Goal: Transaction & Acquisition: Purchase product/service

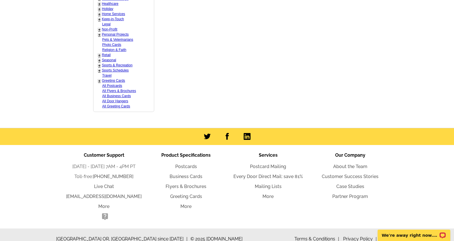
scroll to position [333, 0]
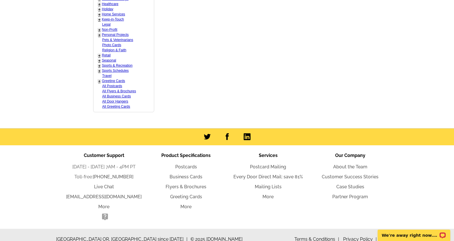
click at [116, 84] on link "All Postcards" at bounding box center [112, 86] width 20 height 4
select select "971"
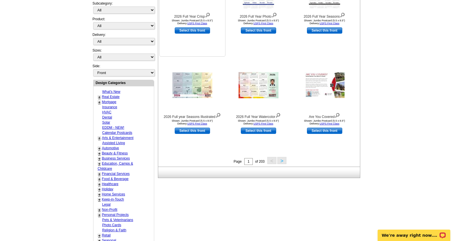
scroll to position [161, 0]
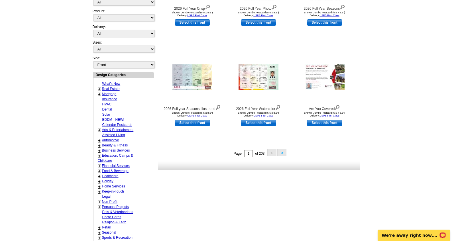
click at [283, 152] on button ">" at bounding box center [281, 152] width 9 height 7
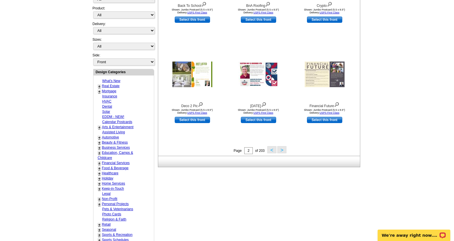
scroll to position [165, 0]
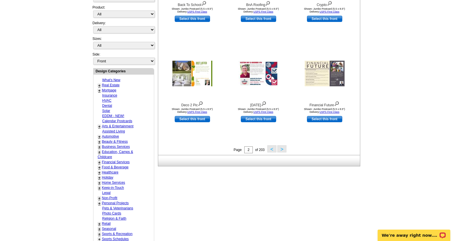
click at [281, 150] on button ">" at bounding box center [281, 148] width 9 height 7
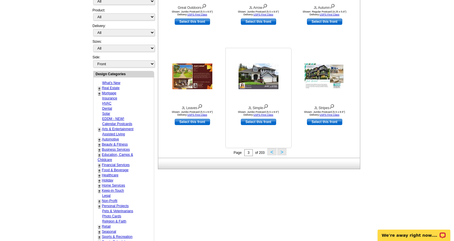
scroll to position [163, 0]
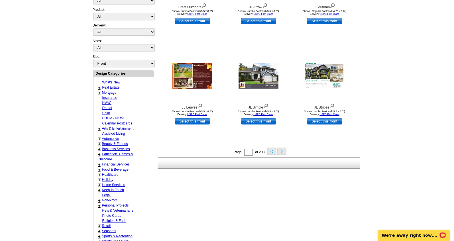
click at [281, 151] on button ">" at bounding box center [281, 151] width 9 height 7
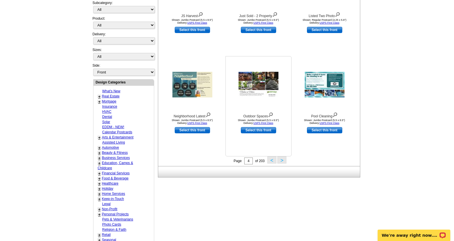
scroll to position [163, 0]
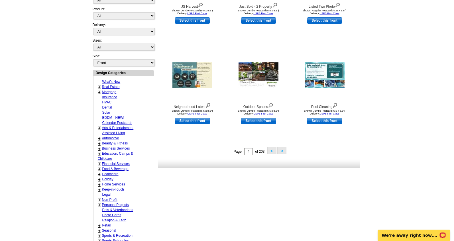
click at [284, 150] on button ">" at bounding box center [281, 150] width 9 height 7
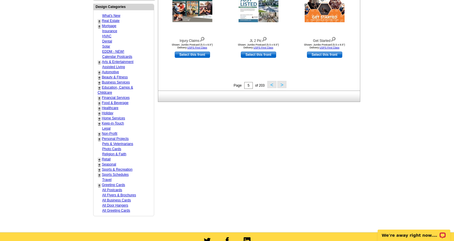
scroll to position [233, 0]
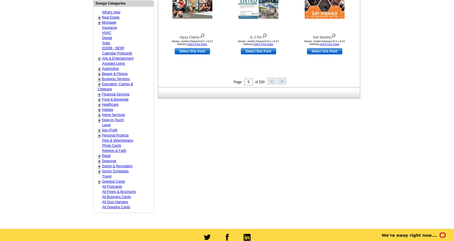
click at [282, 80] on button ">" at bounding box center [281, 81] width 9 height 7
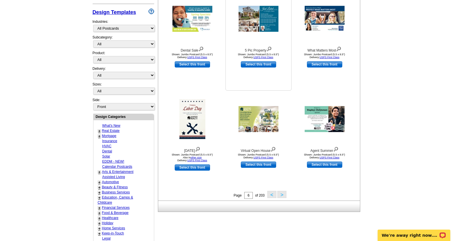
scroll to position [124, 0]
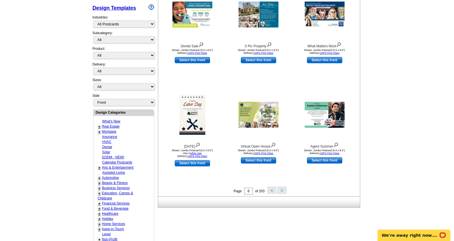
click at [281, 189] on button ">" at bounding box center [281, 190] width 9 height 7
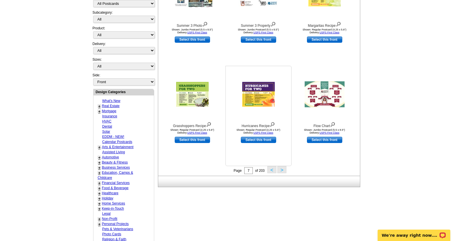
scroll to position [180, 0]
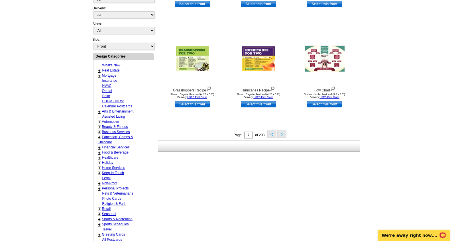
click at [282, 134] on button ">" at bounding box center [281, 133] width 9 height 7
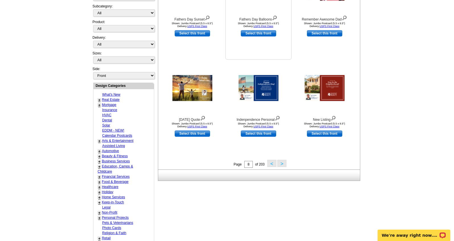
scroll to position [151, 0]
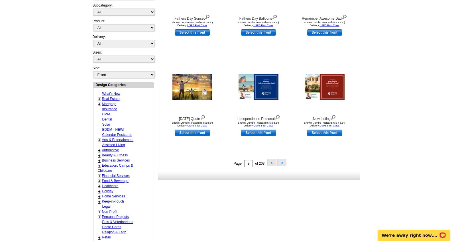
click at [282, 163] on button ">" at bounding box center [281, 162] width 9 height 7
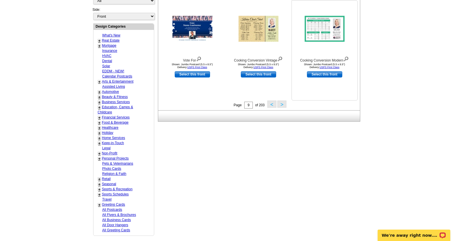
scroll to position [215, 0]
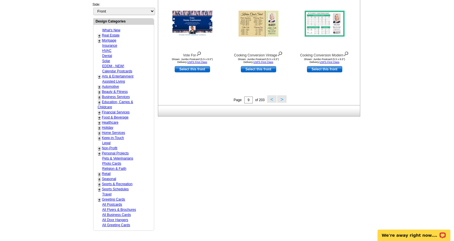
click at [281, 98] on button ">" at bounding box center [281, 98] width 9 height 7
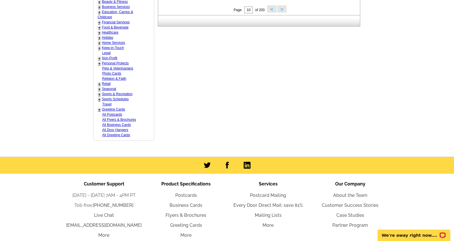
scroll to position [285, 0]
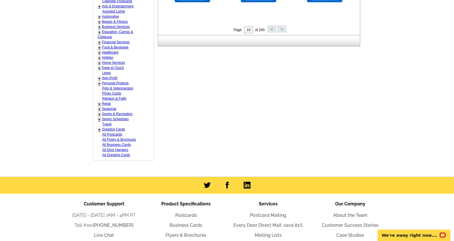
click at [283, 28] on button ">" at bounding box center [281, 28] width 9 height 7
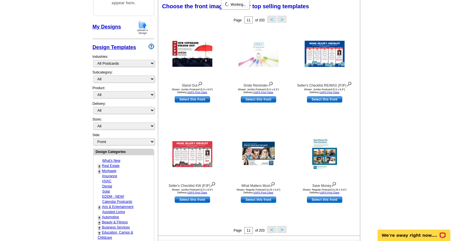
scroll to position [83, 0]
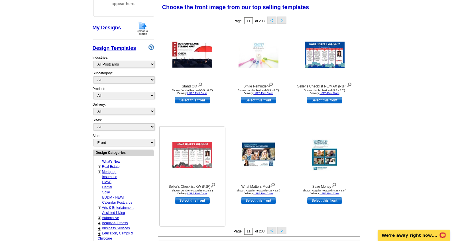
click at [193, 156] on img at bounding box center [192, 155] width 40 height 26
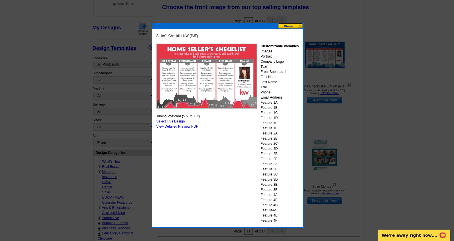
click at [288, 26] on button at bounding box center [290, 25] width 25 height 5
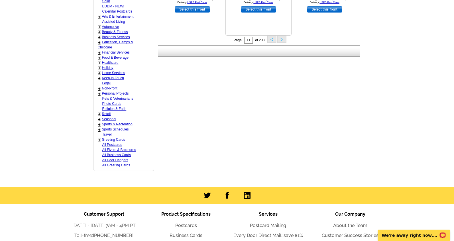
scroll to position [299, 0]
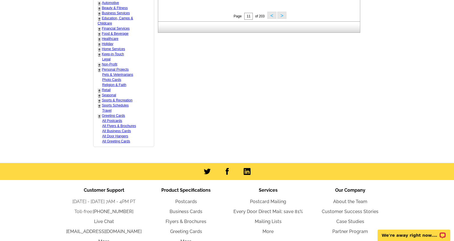
click at [282, 16] on button ">" at bounding box center [281, 15] width 9 height 7
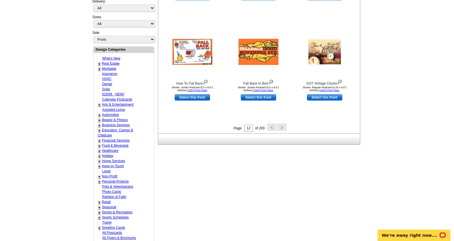
scroll to position [224, 0]
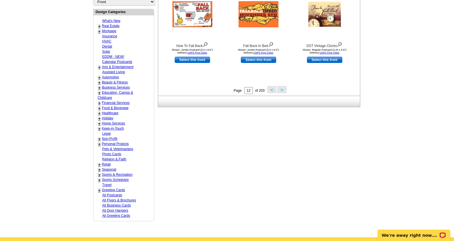
click at [283, 90] on button ">" at bounding box center [281, 89] width 9 height 7
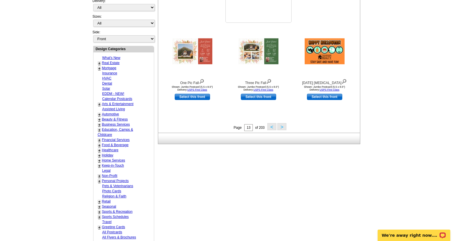
scroll to position [200, 0]
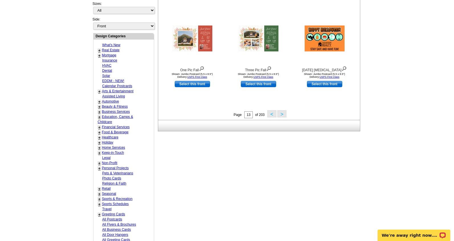
click at [282, 112] on button ">" at bounding box center [281, 113] width 9 height 7
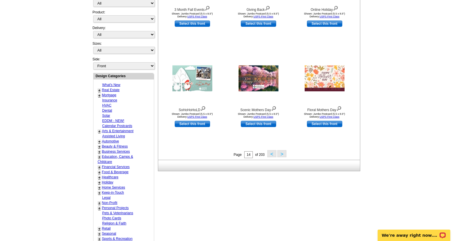
scroll to position [162, 0]
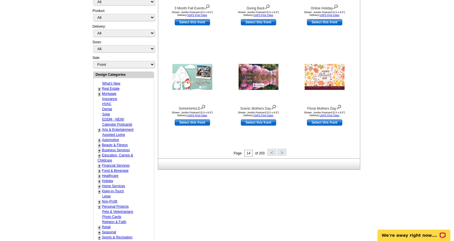
click at [282, 152] on button ">" at bounding box center [281, 152] width 9 height 7
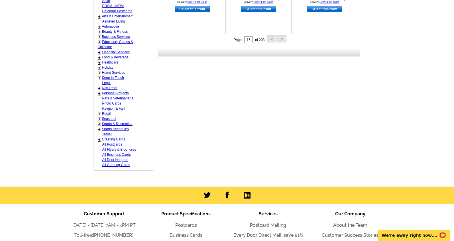
scroll to position [292, 0]
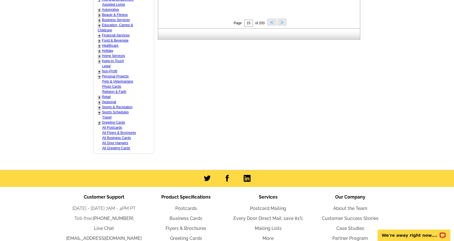
click at [282, 21] on button ">" at bounding box center [281, 22] width 9 height 7
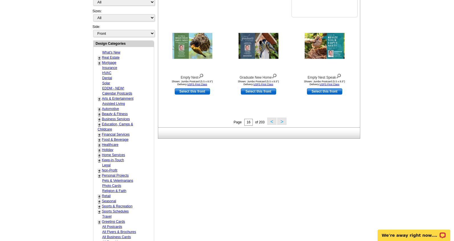
scroll to position [217, 0]
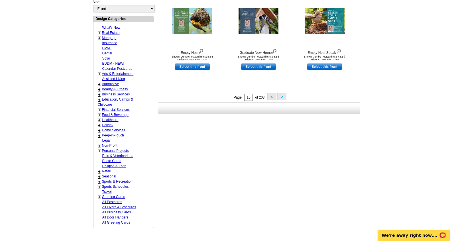
click at [284, 98] on button ">" at bounding box center [281, 96] width 9 height 7
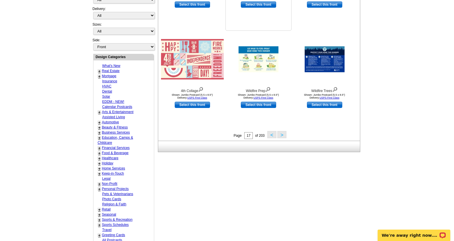
scroll to position [185, 0]
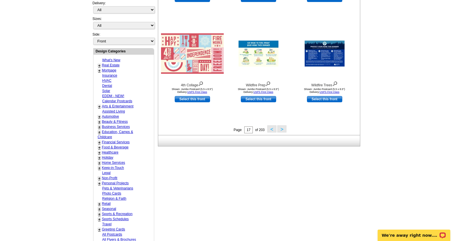
click at [284, 129] on button ">" at bounding box center [281, 128] width 9 height 7
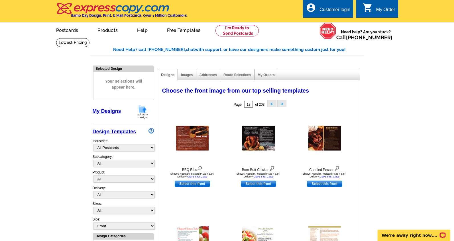
scroll to position [0, 0]
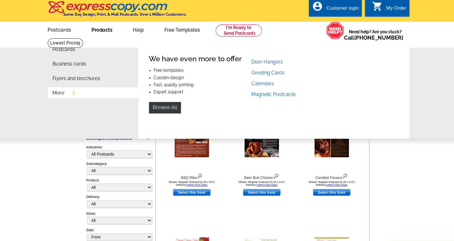
click at [61, 88] on link "More" at bounding box center [66, 89] width 11 height 5
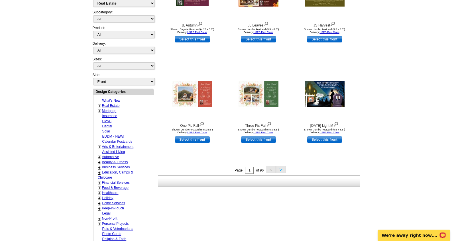
scroll to position [145, 0]
click at [283, 170] on button ">" at bounding box center [280, 169] width 9 height 7
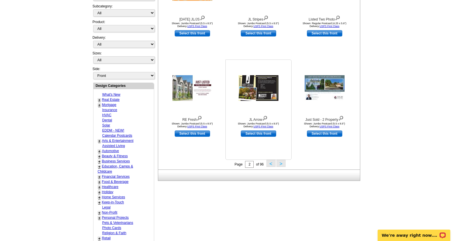
scroll to position [157, 0]
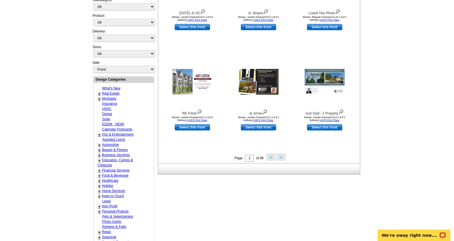
click at [282, 157] on button ">" at bounding box center [280, 157] width 9 height 7
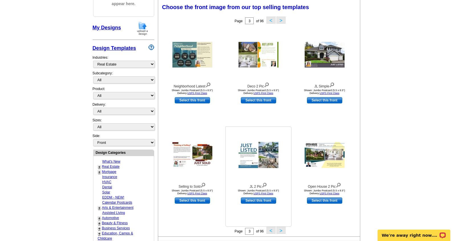
scroll to position [83, 0]
click at [124, 49] on link "Design Templates" at bounding box center [115, 49] width 44 height 6
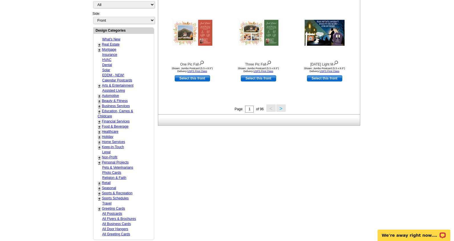
scroll to position [206, 0]
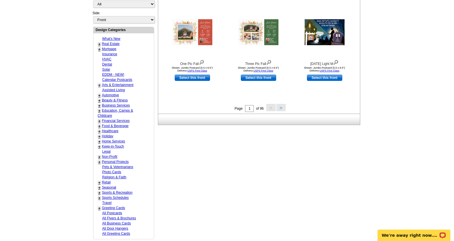
click at [109, 134] on link "Holiday" at bounding box center [107, 136] width 11 height 4
select select "744"
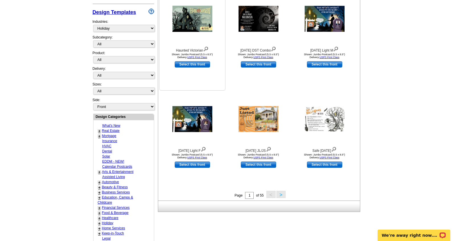
scroll to position [132, 0]
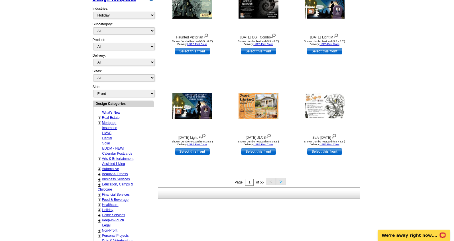
click at [281, 183] on button ">" at bounding box center [280, 181] width 9 height 7
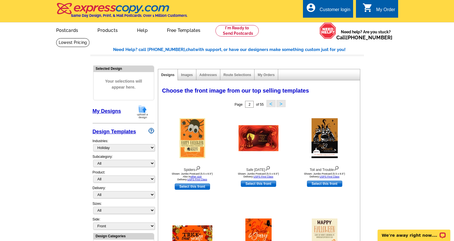
scroll to position [0, 0]
click at [110, 22] on div "local_phone Same Day Design, Print, & Mail Postcards. Over 1 Million Customers.…" at bounding box center [227, 11] width 342 height 21
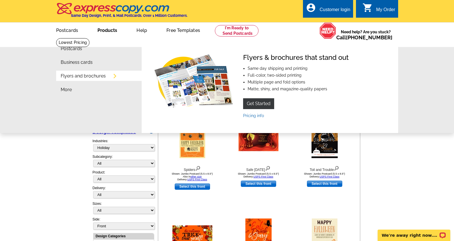
click at [110, 29] on link "Products" at bounding box center [107, 29] width 38 height 13
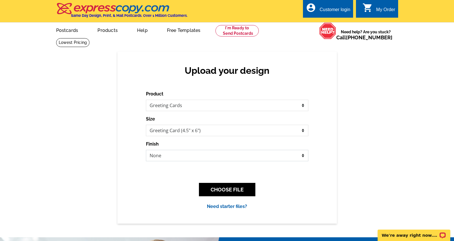
select select "2"
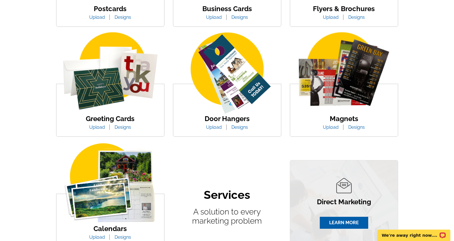
scroll to position [188, 0]
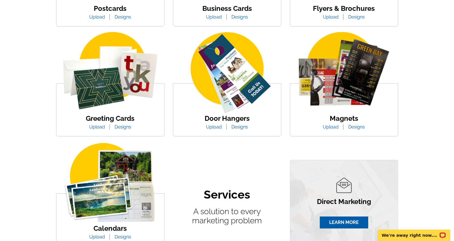
click at [121, 127] on link "Designs" at bounding box center [122, 126] width 25 height 5
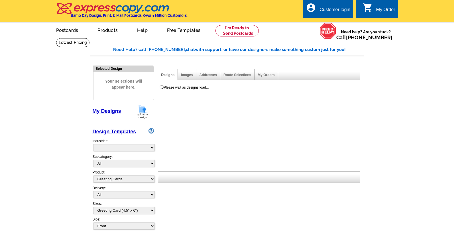
select select "5"
select select "11"
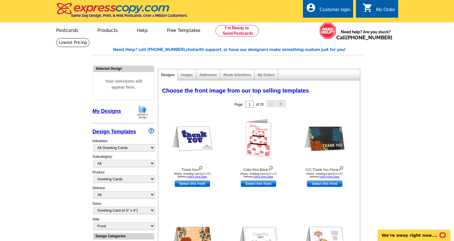
click at [133, 164] on div "Subcategory: All" at bounding box center [124, 162] width 62 height 16
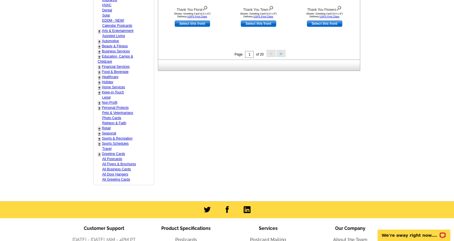
scroll to position [239, 0]
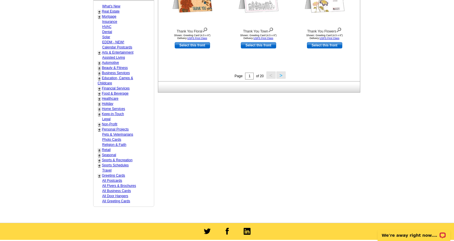
click at [278, 76] on button ">" at bounding box center [280, 75] width 9 height 7
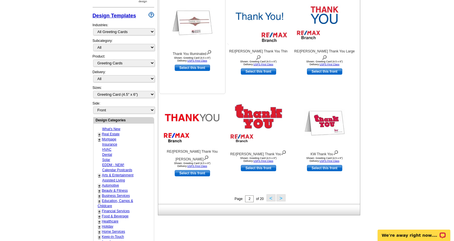
scroll to position [175, 0]
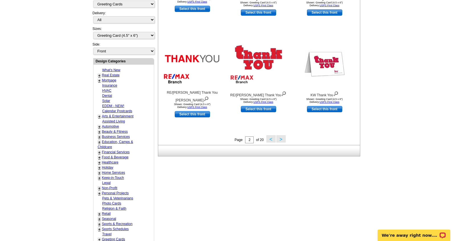
click at [282, 139] on button ">" at bounding box center [280, 138] width 9 height 7
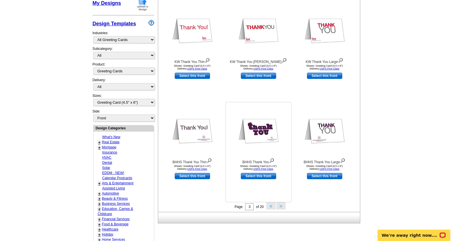
scroll to position [118, 0]
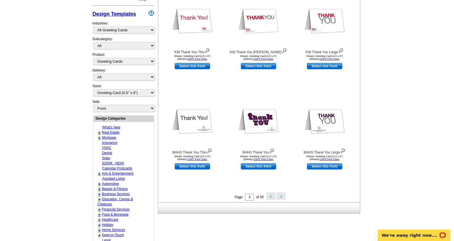
click at [280, 198] on button ">" at bounding box center [280, 196] width 9 height 7
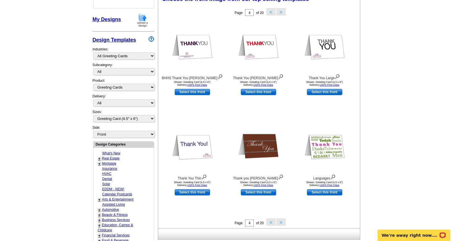
scroll to position [93, 0]
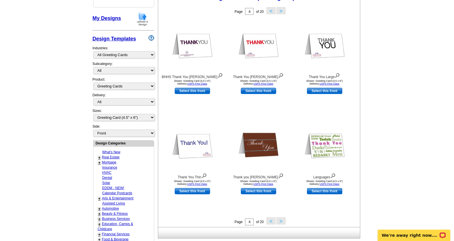
click at [281, 223] on button ">" at bounding box center [280, 220] width 9 height 7
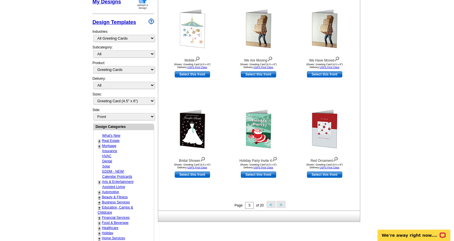
scroll to position [110, 0]
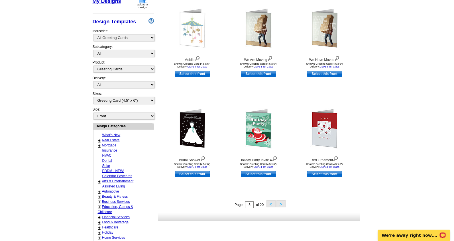
click at [282, 206] on button ">" at bounding box center [280, 203] width 9 height 7
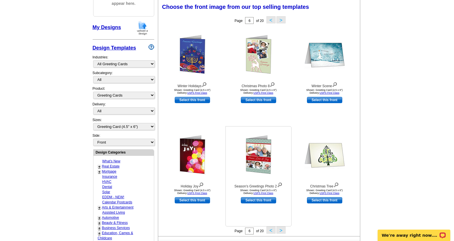
scroll to position [83, 0]
click at [281, 230] on button ">" at bounding box center [280, 230] width 9 height 7
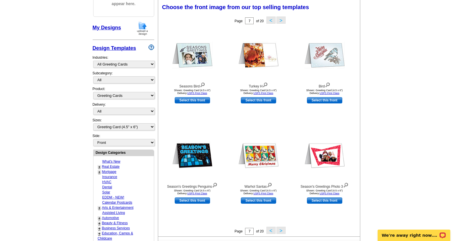
click at [279, 231] on button ">" at bounding box center [280, 230] width 9 height 7
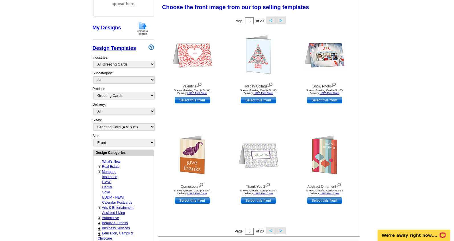
click at [279, 231] on button ">" at bounding box center [280, 230] width 9 height 7
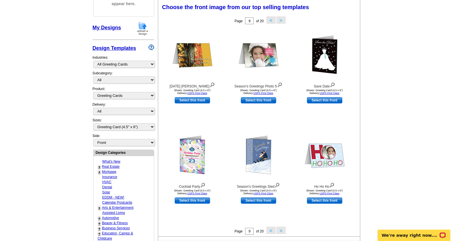
click at [279, 231] on button ">" at bounding box center [280, 230] width 9 height 7
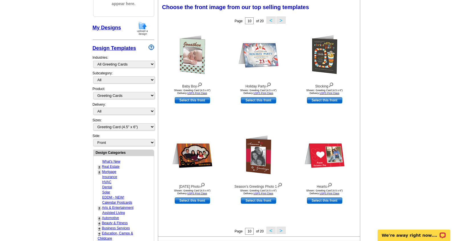
click at [280, 231] on button ">" at bounding box center [280, 230] width 9 height 7
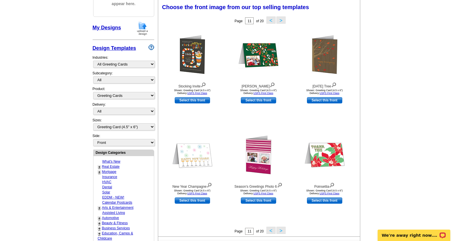
click at [279, 232] on button ">" at bounding box center [280, 230] width 9 height 7
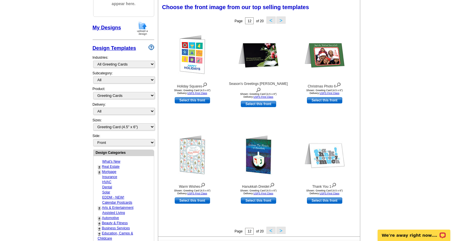
click at [279, 232] on button ">" at bounding box center [280, 230] width 9 height 7
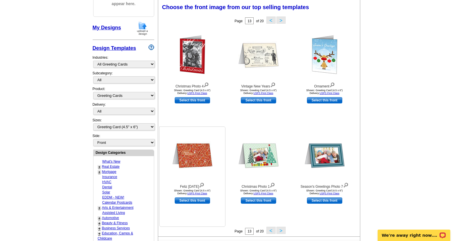
click at [194, 155] on img at bounding box center [192, 155] width 40 height 27
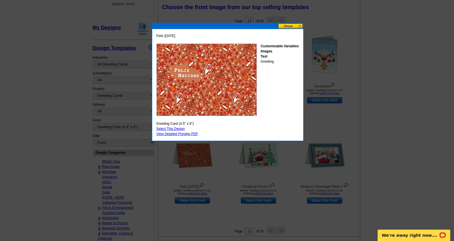
click at [297, 26] on button at bounding box center [290, 25] width 25 height 5
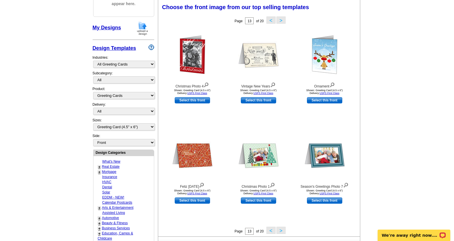
click at [282, 231] on button ">" at bounding box center [280, 230] width 9 height 7
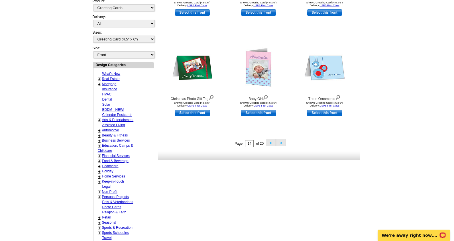
scroll to position [204, 0]
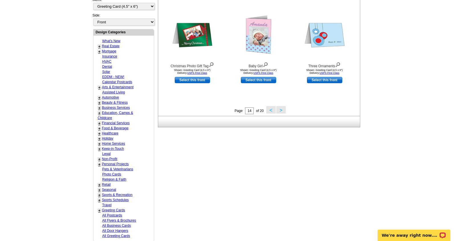
click at [282, 109] on button ">" at bounding box center [280, 109] width 9 height 7
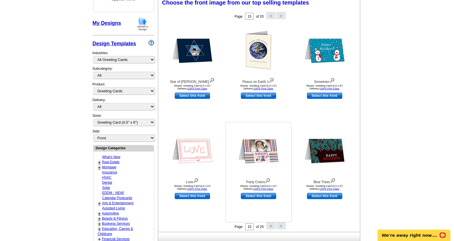
scroll to position [93, 0]
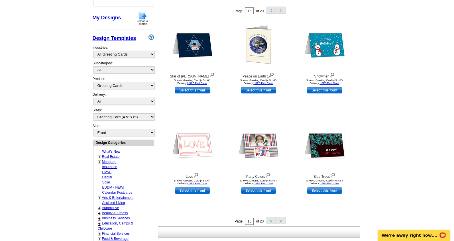
click at [280, 221] on button ">" at bounding box center [280, 220] width 9 height 7
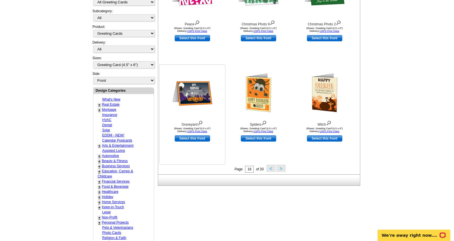
scroll to position [191, 0]
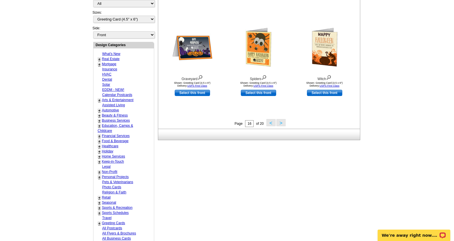
click at [115, 185] on link "Photo Cards" at bounding box center [111, 187] width 19 height 4
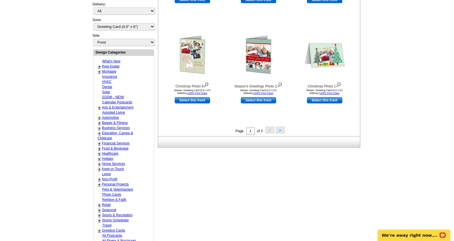
scroll to position [204, 0]
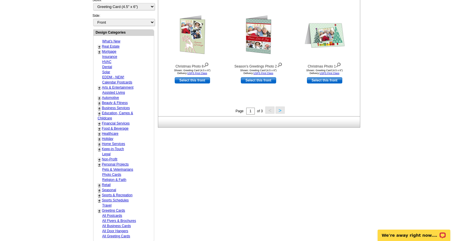
click at [111, 234] on link "All Greeting Cards" at bounding box center [116, 236] width 28 height 4
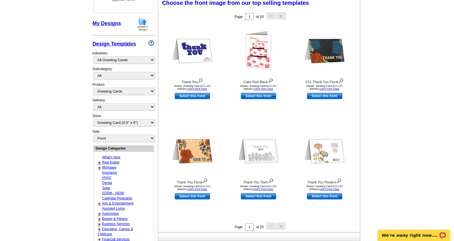
scroll to position [83, 0]
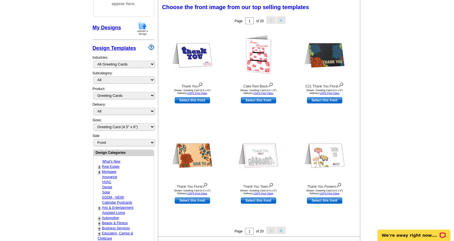
click at [113, 165] on link "Real Estate" at bounding box center [111, 167] width 18 height 4
select select "785"
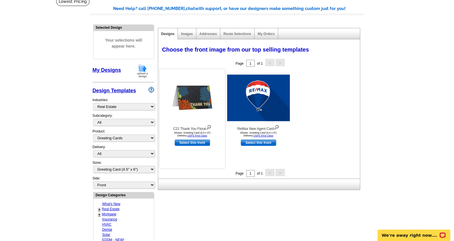
scroll to position [37, 0]
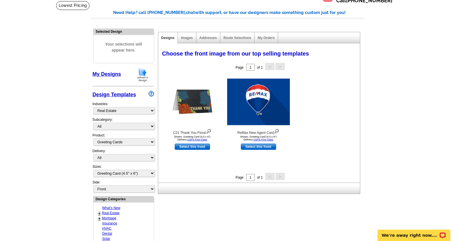
click at [99, 74] on link "My Designs" at bounding box center [107, 74] width 28 height 6
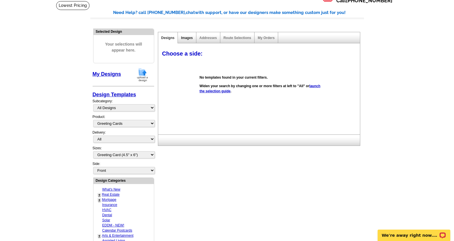
click at [187, 38] on link "Images" at bounding box center [187, 38] width 12 height 4
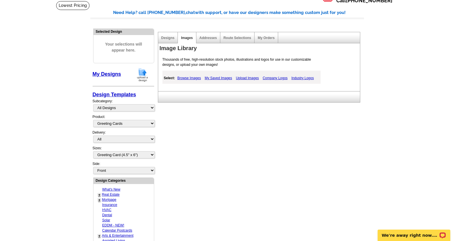
click at [189, 79] on link "Browse Images" at bounding box center [189, 78] width 26 height 7
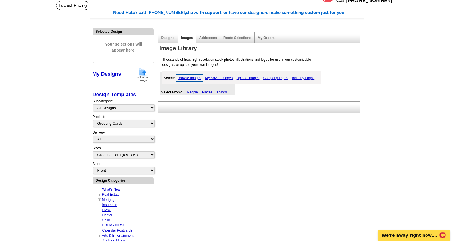
click at [219, 78] on link "My Saved Images" at bounding box center [219, 78] width 30 height 7
